Goal: Task Accomplishment & Management: Manage account settings

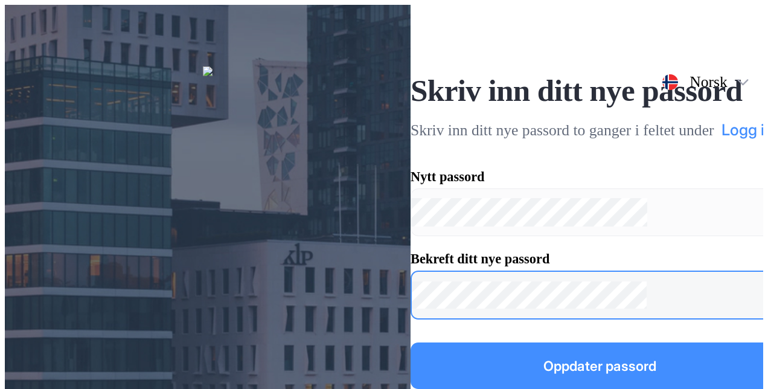
click button "Oppdater passord" at bounding box center [600, 366] width 379 height 47
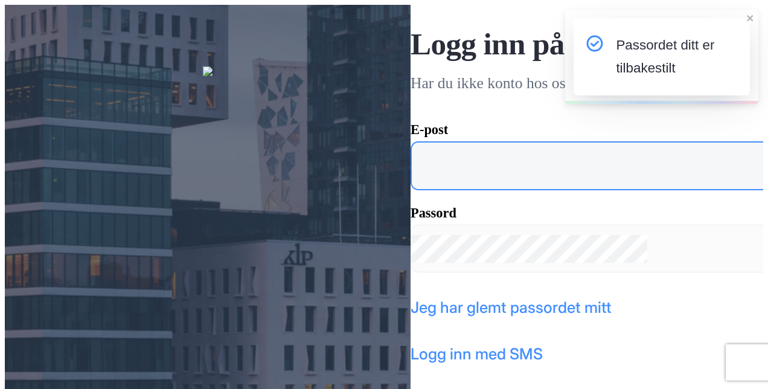
click at [462, 160] on input "email" at bounding box center [600, 166] width 376 height 62
